Goal: Navigation & Orientation: Find specific page/section

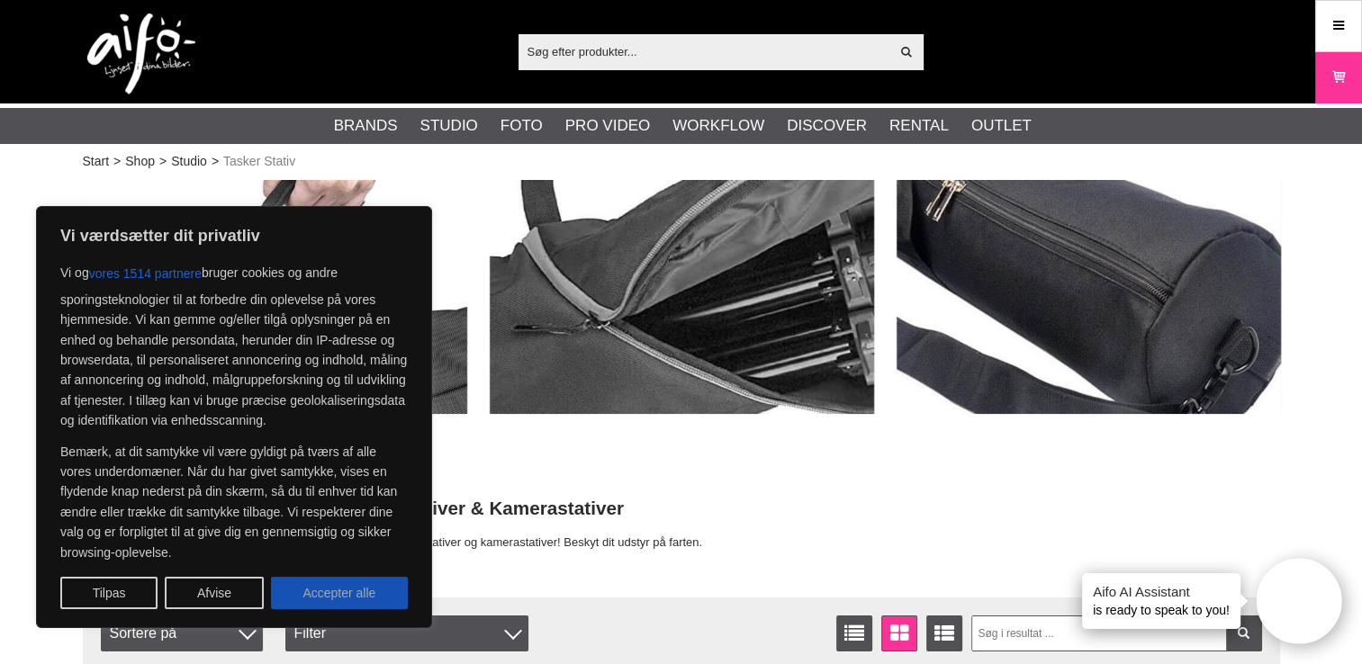
click at [372, 581] on button "Accepter alle" at bounding box center [339, 593] width 137 height 32
checkbox input "true"
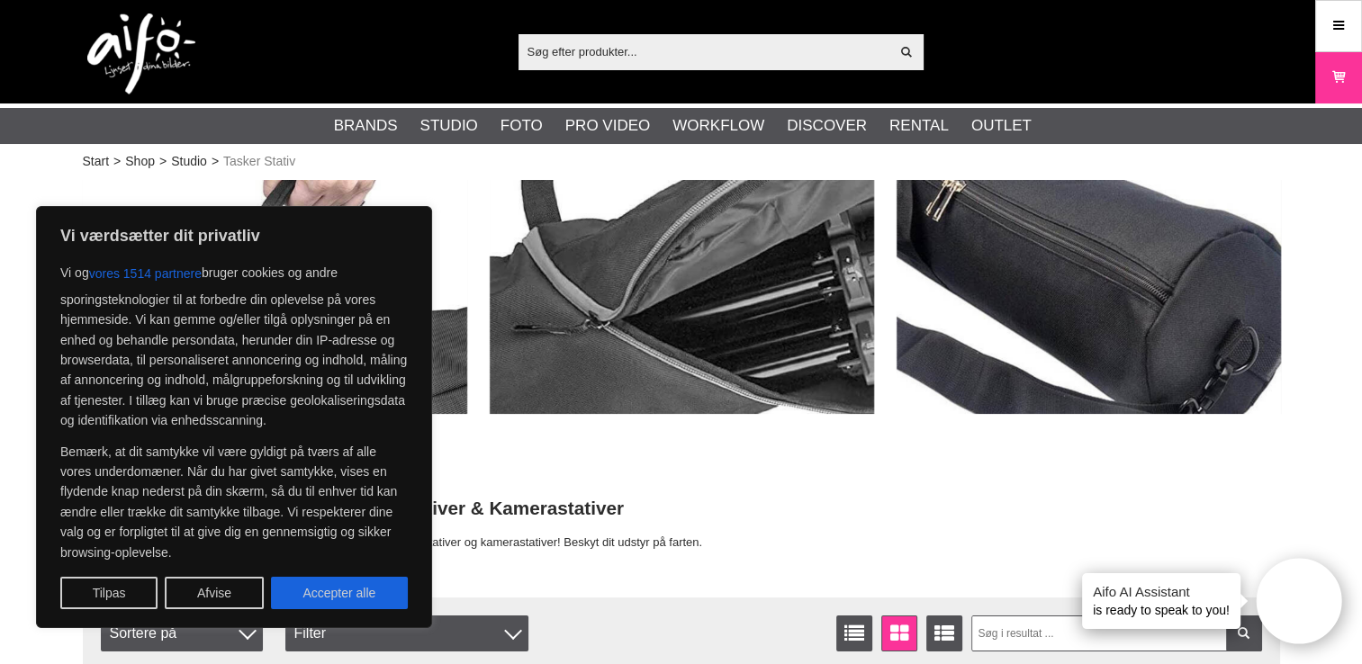
checkbox input "true"
